Goal: Task Accomplishment & Management: Manage account settings

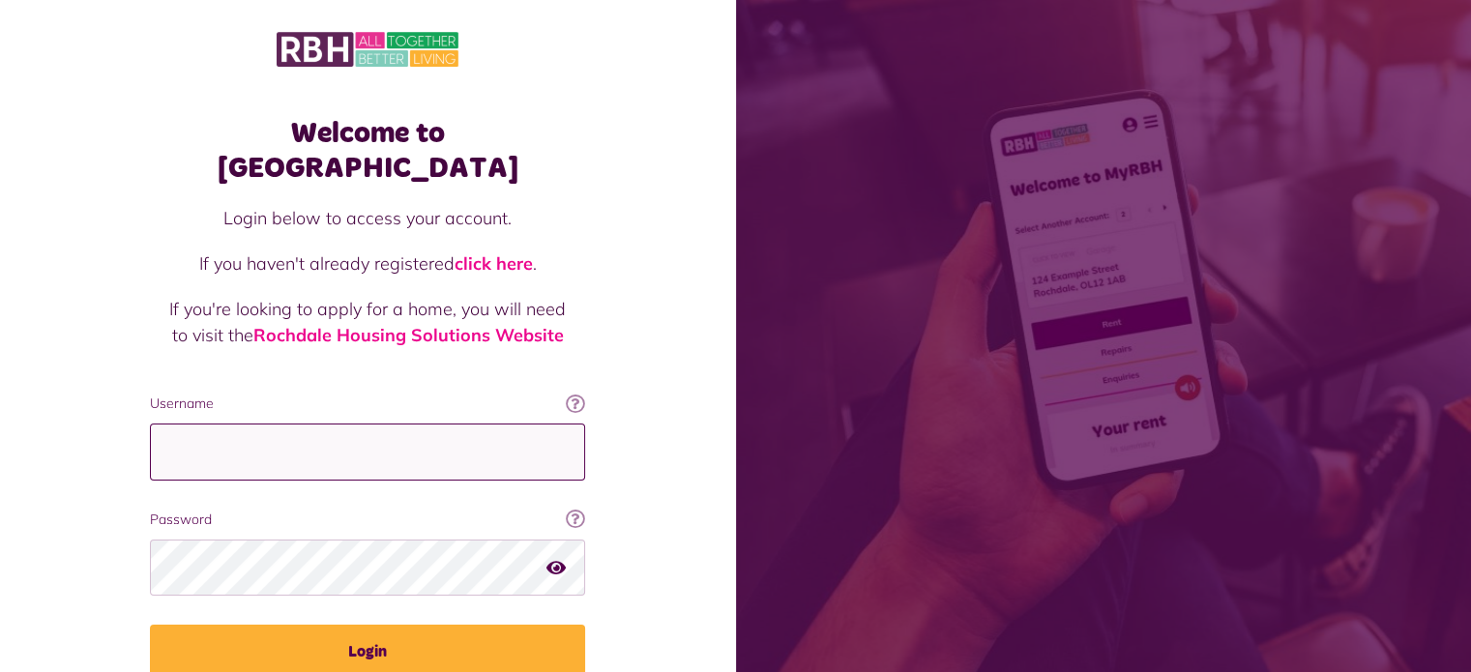
click at [232, 433] on input "Username" at bounding box center [367, 452] width 435 height 57
type input "**********"
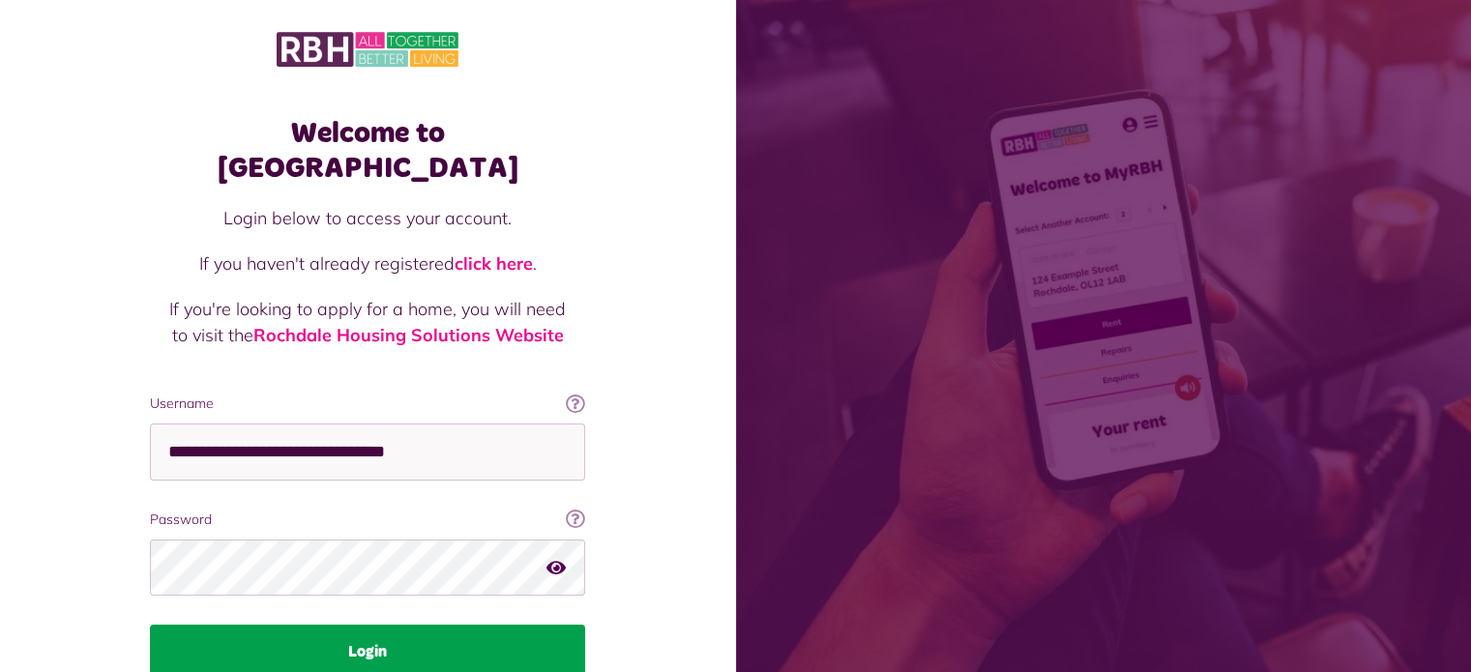
click at [400, 625] on button "Login" at bounding box center [367, 652] width 435 height 54
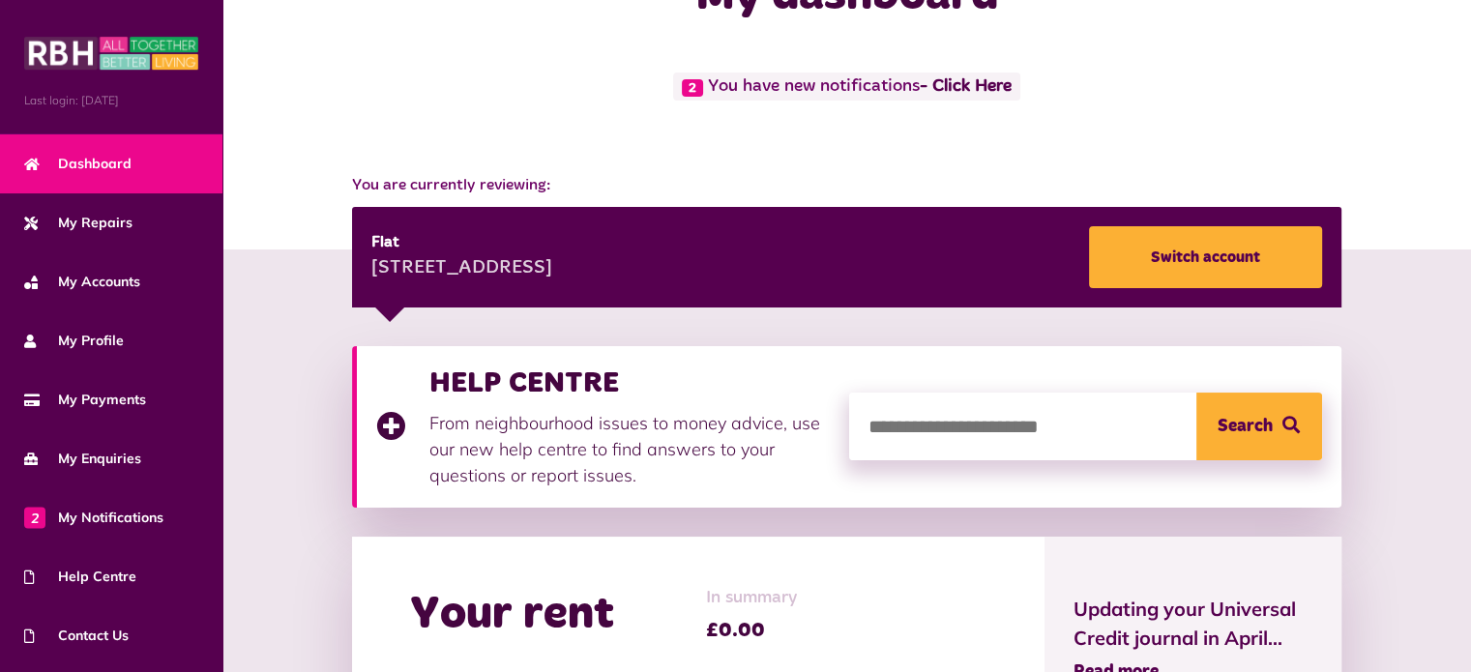
scroll to position [79, 0]
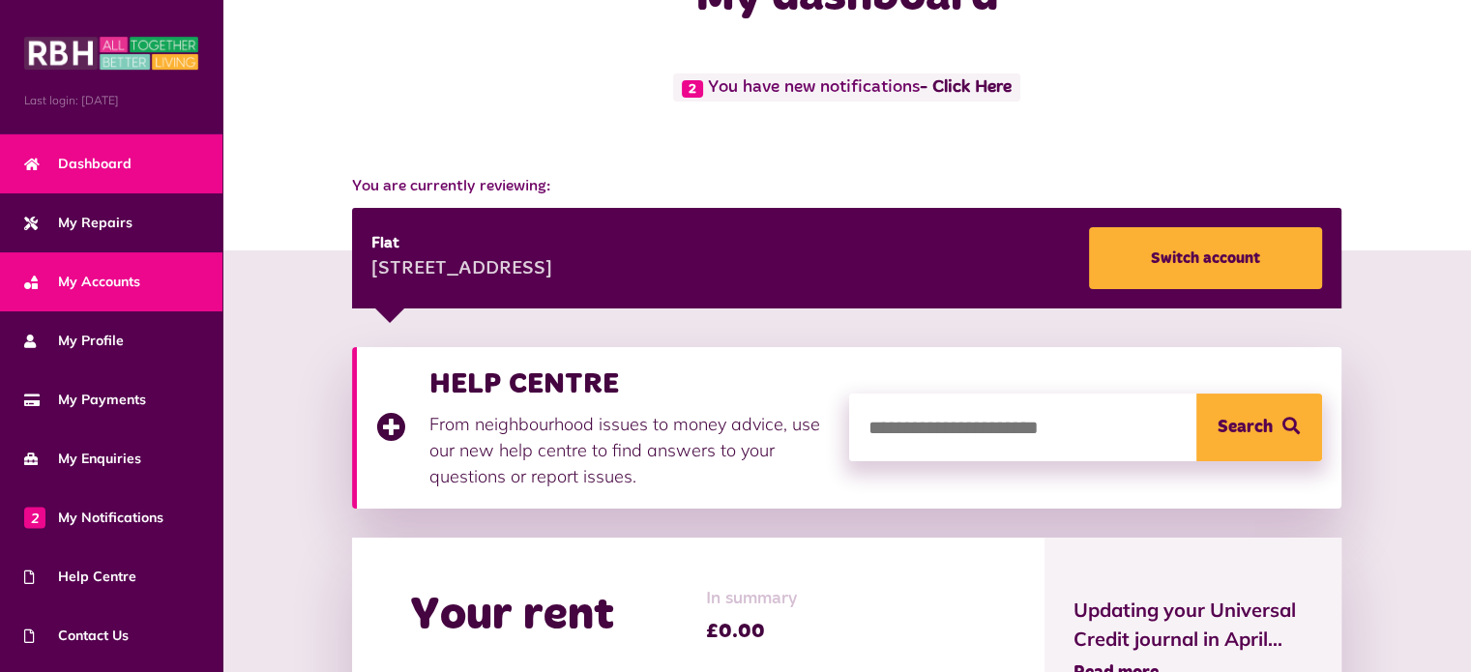
click at [116, 284] on span "My Accounts" at bounding box center [82, 282] width 116 height 20
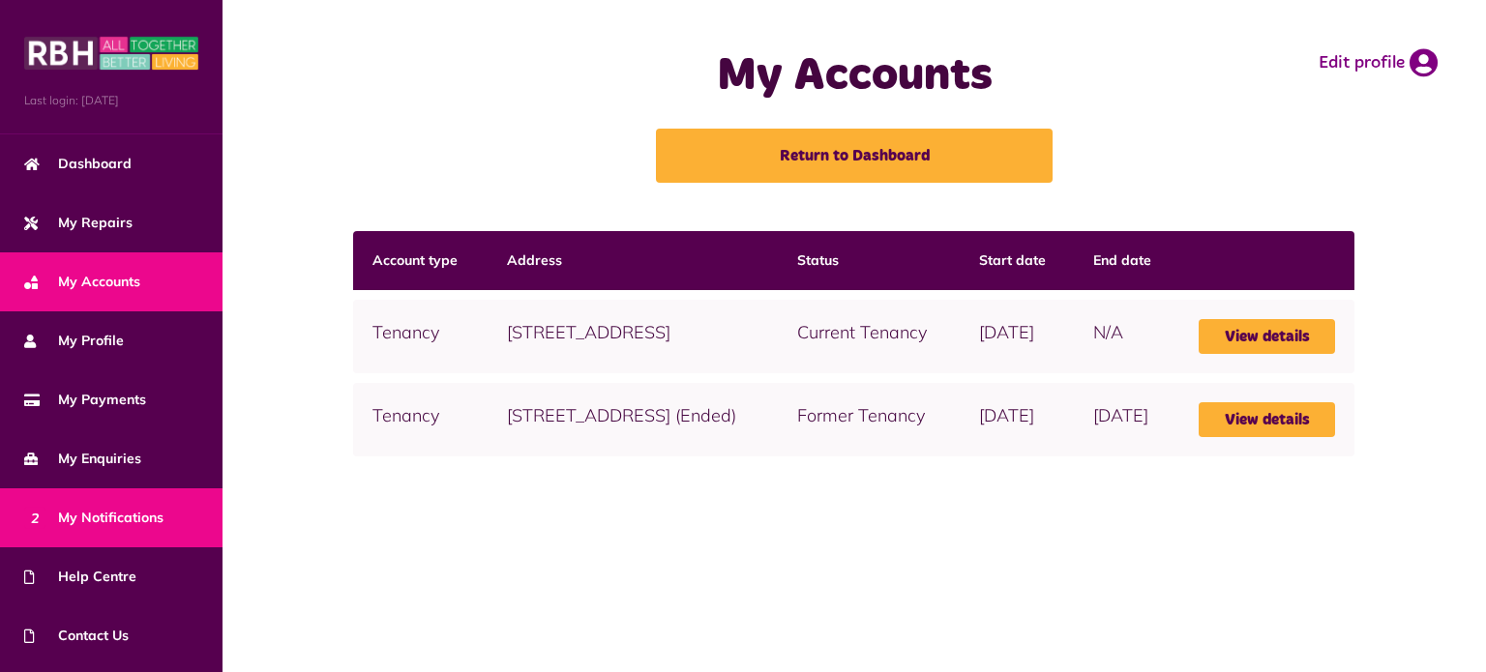
click at [93, 518] on span "2 My Notifications" at bounding box center [93, 518] width 139 height 20
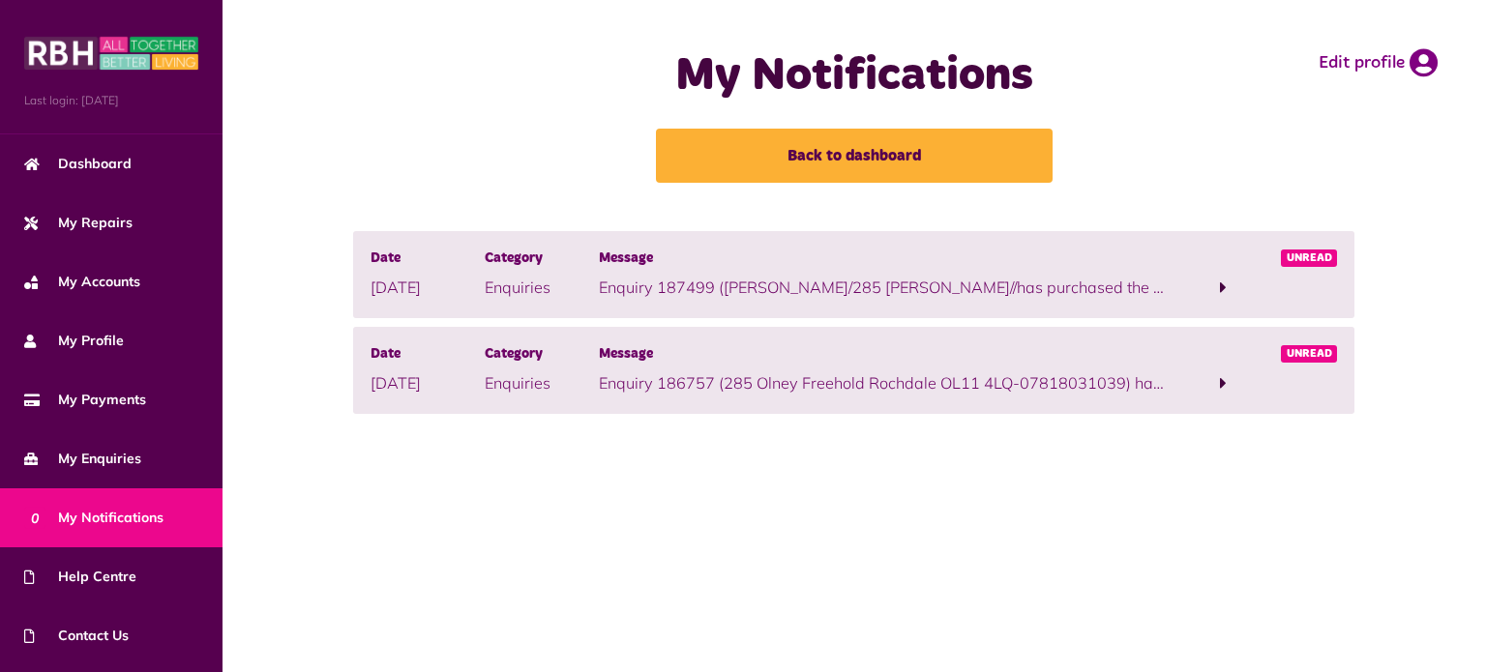
click at [1217, 289] on span at bounding box center [1224, 288] width 114 height 26
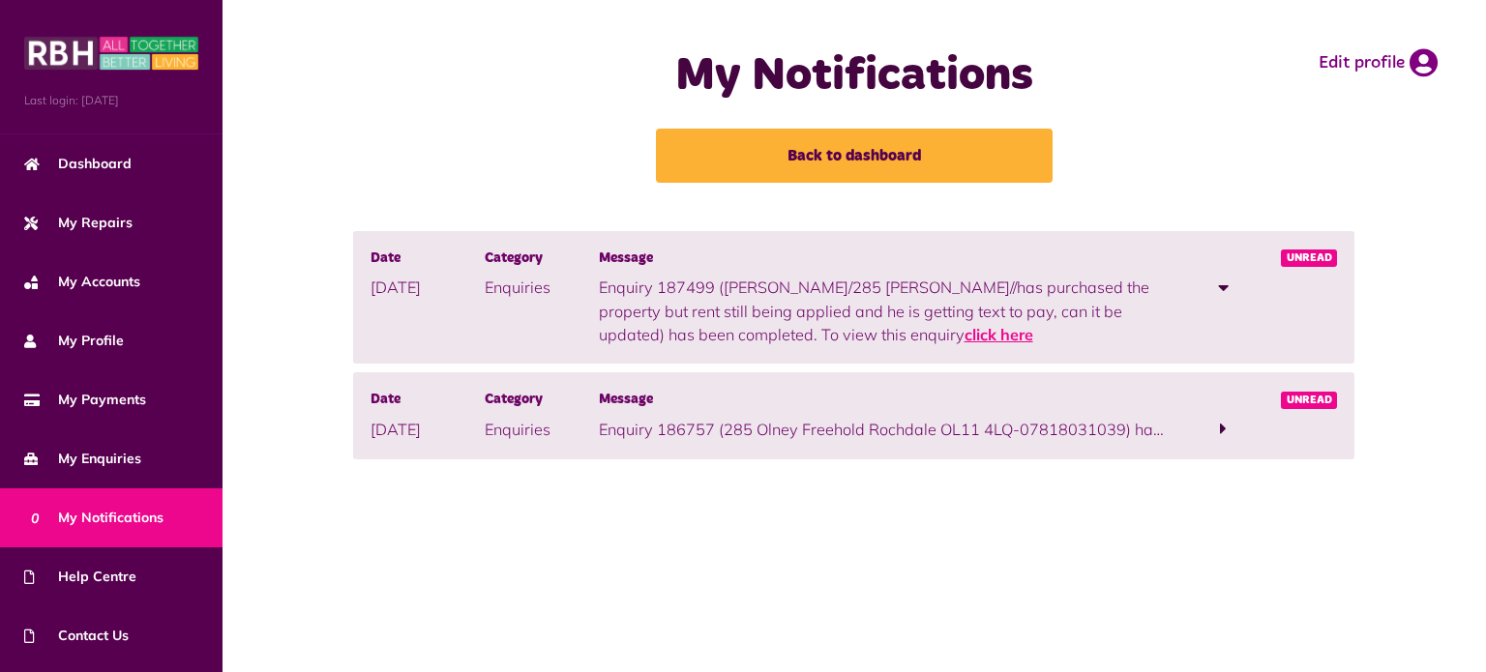
click at [964, 339] on link "click here" at bounding box center [998, 334] width 69 height 19
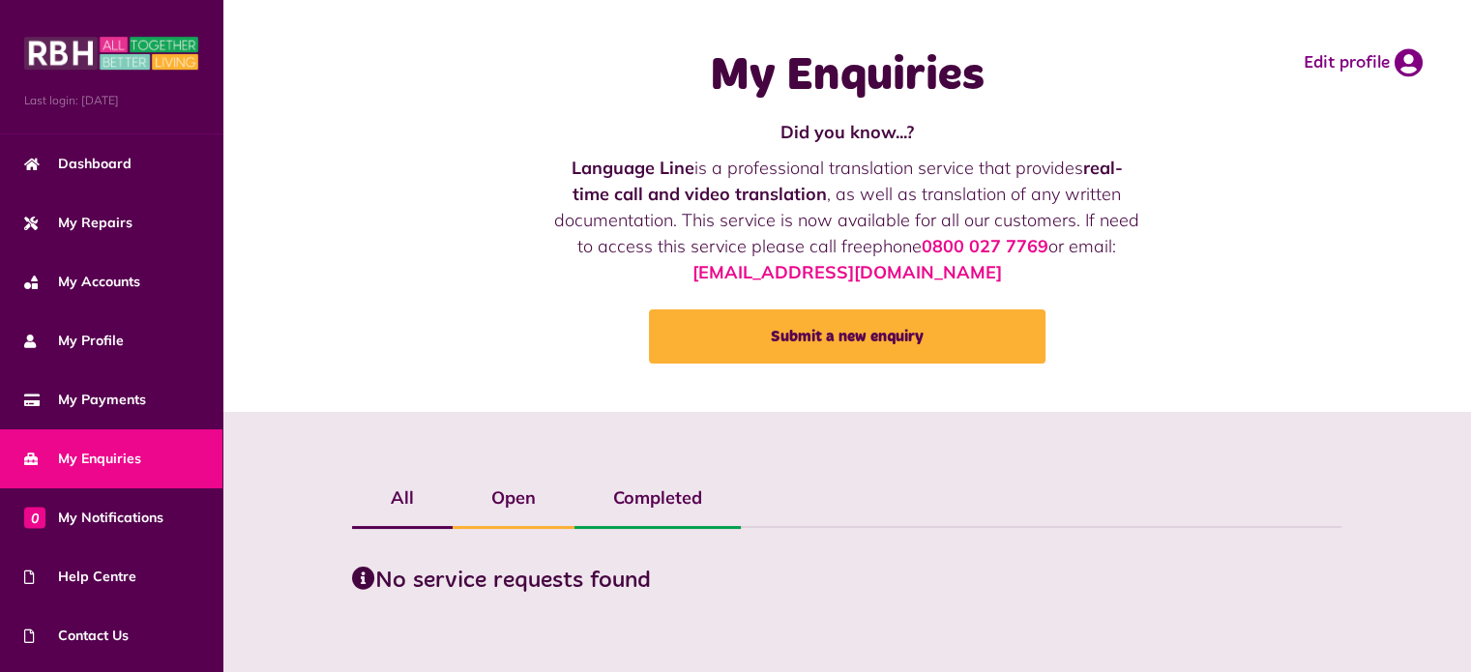
scroll to position [18, 0]
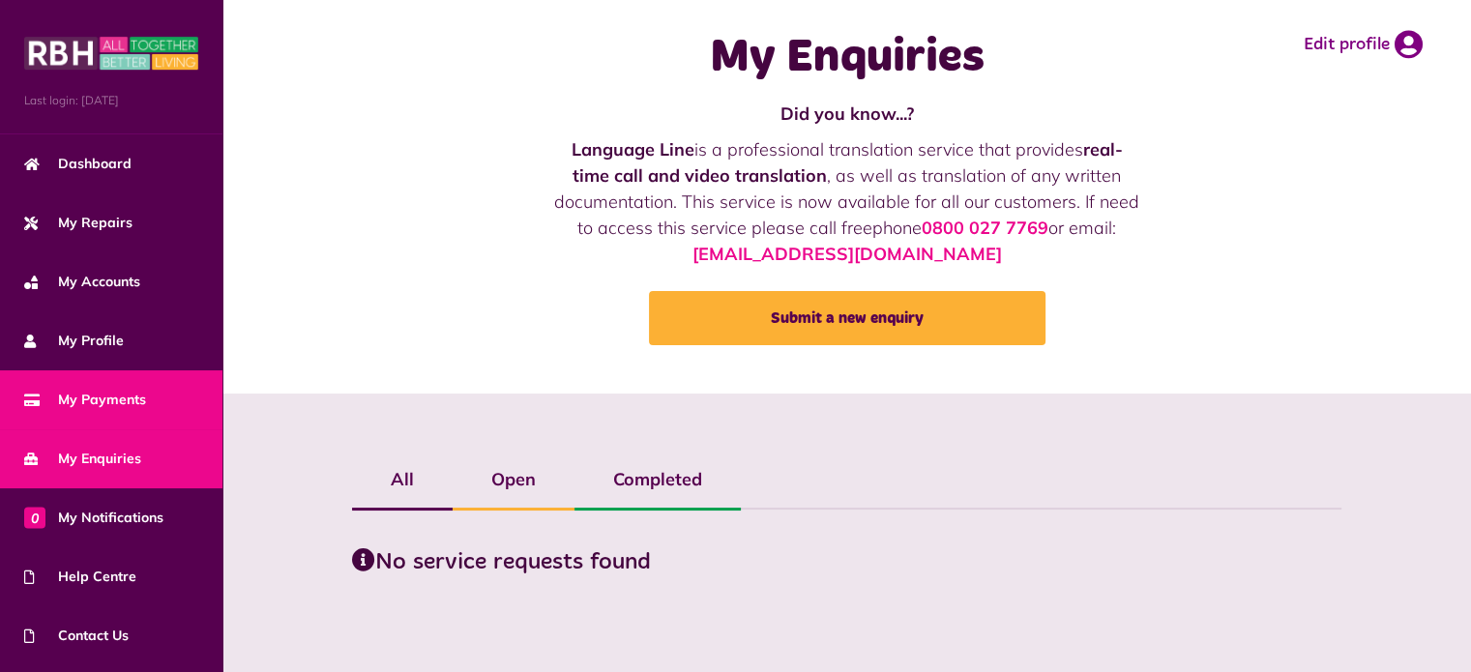
click at [94, 408] on link "My Payments" at bounding box center [111, 399] width 222 height 59
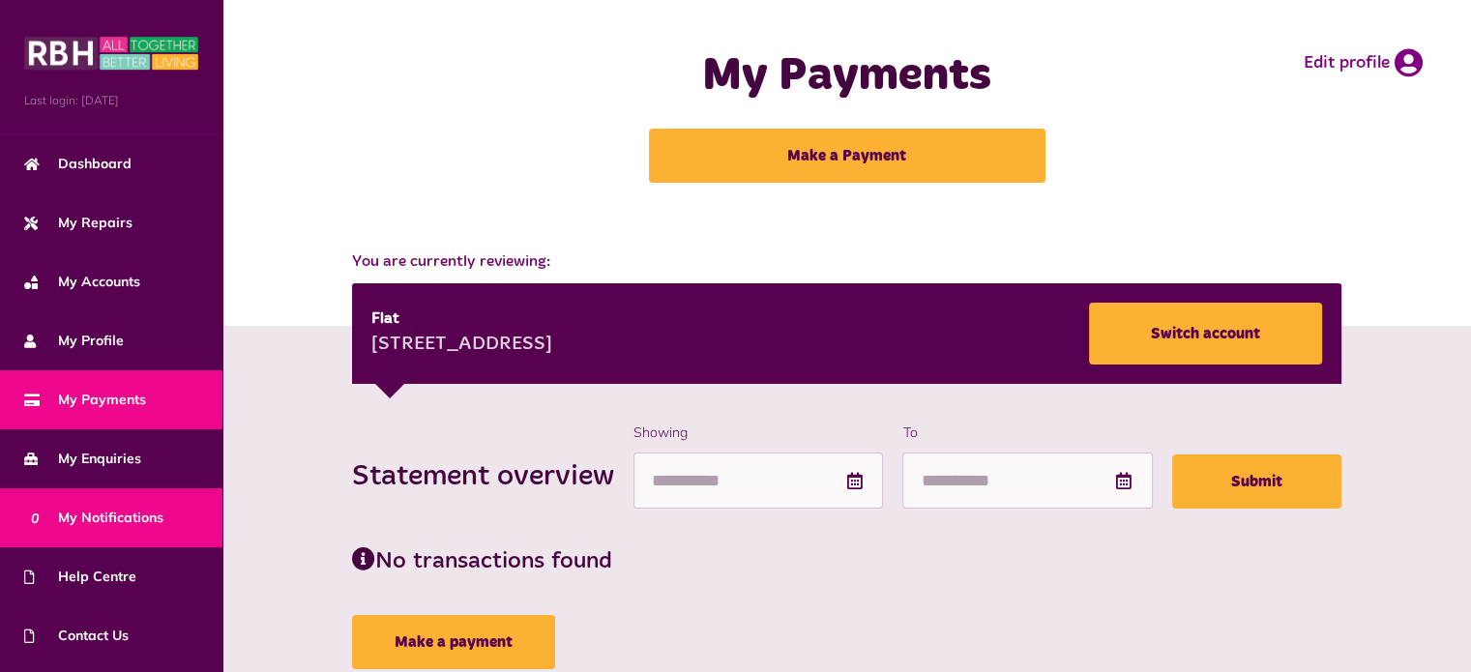
scroll to position [109, 0]
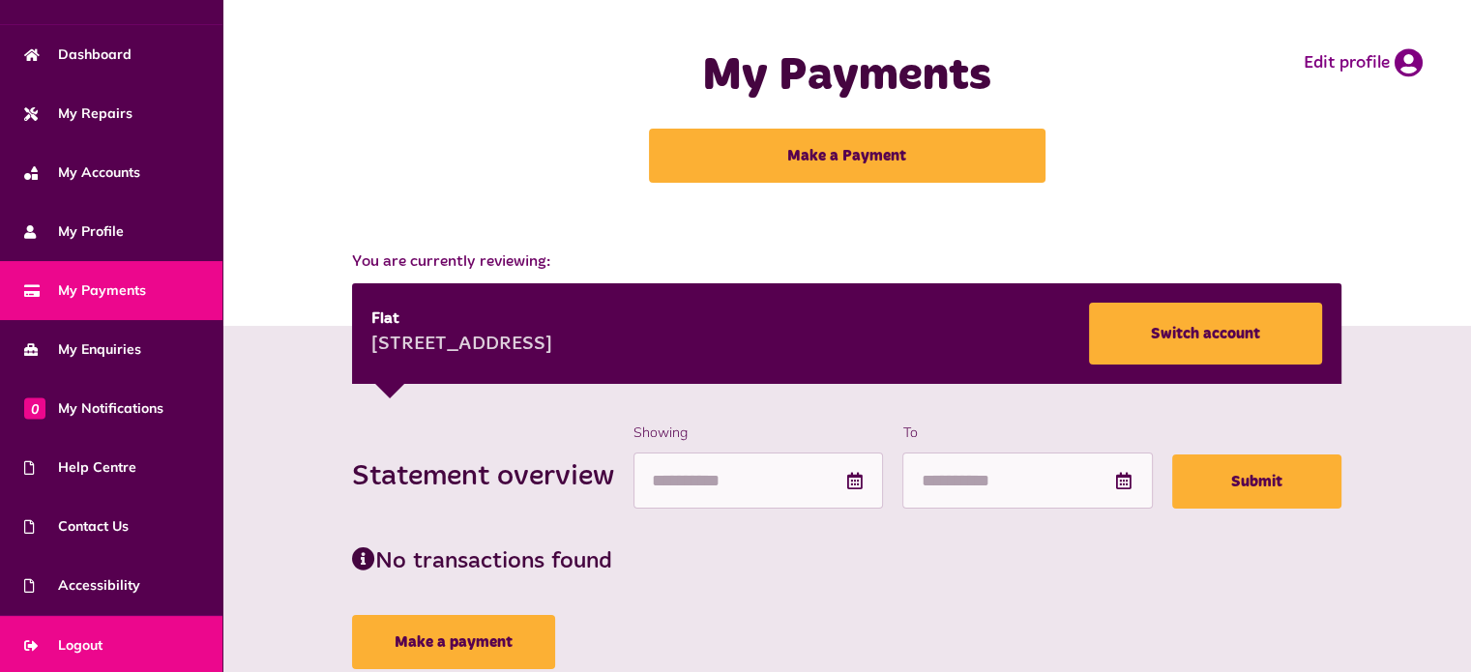
click at [91, 643] on span "Logout" at bounding box center [63, 646] width 78 height 20
